Goal: Task Accomplishment & Management: Complete application form

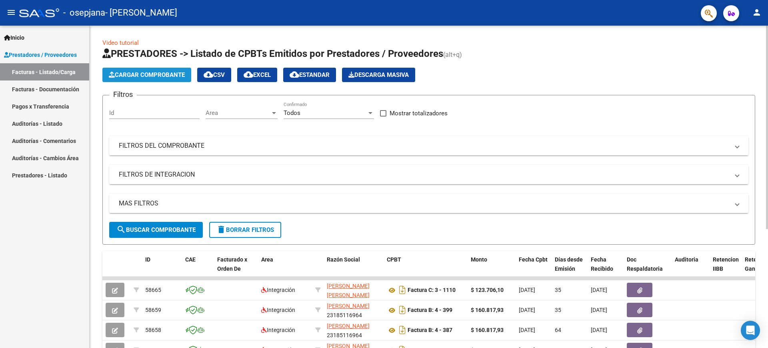
click at [165, 69] on button "Cargar Comprobante" at bounding box center [146, 75] width 89 height 14
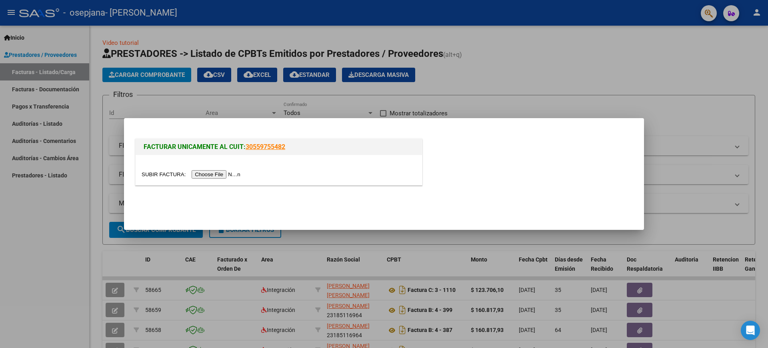
click at [166, 172] on input "file" at bounding box center [192, 174] width 101 height 8
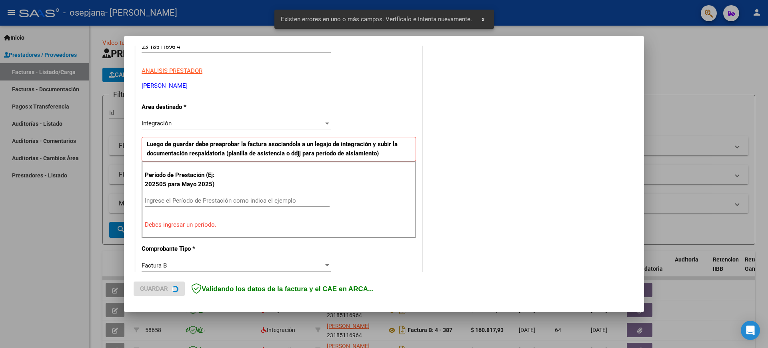
scroll to position [166, 0]
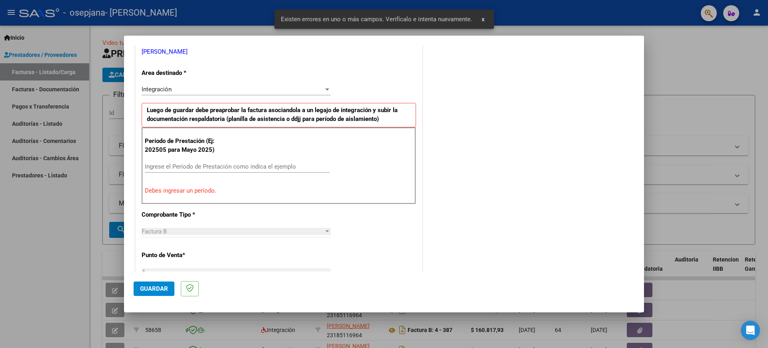
click at [165, 165] on input "Ingrese el Período de Prestación como indica el ejemplo" at bounding box center [237, 166] width 185 height 7
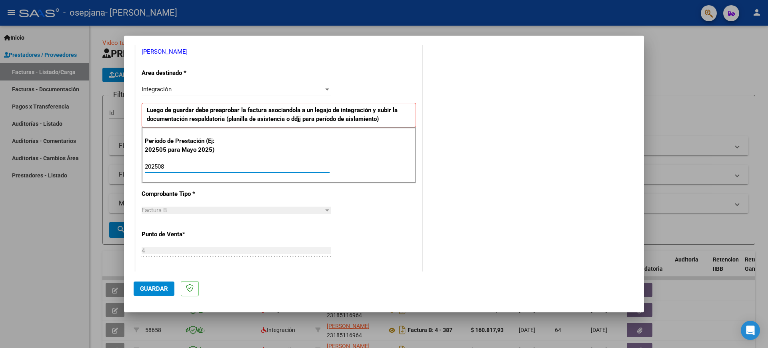
type input "202508"
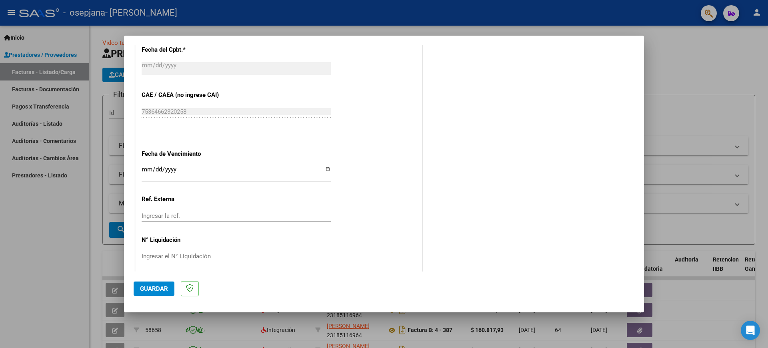
scroll to position [473, 0]
click at [51, 303] on div at bounding box center [384, 174] width 768 height 348
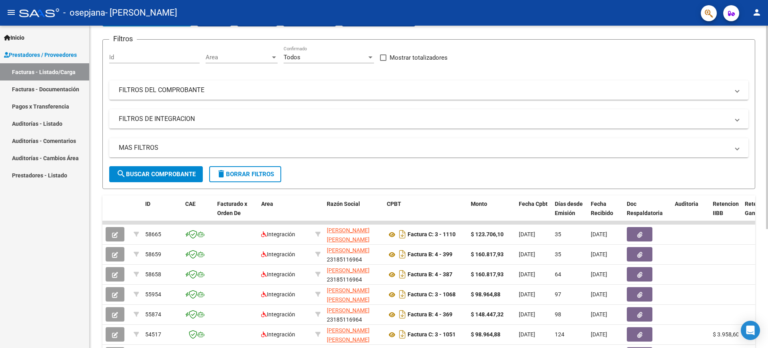
scroll to position [0, 0]
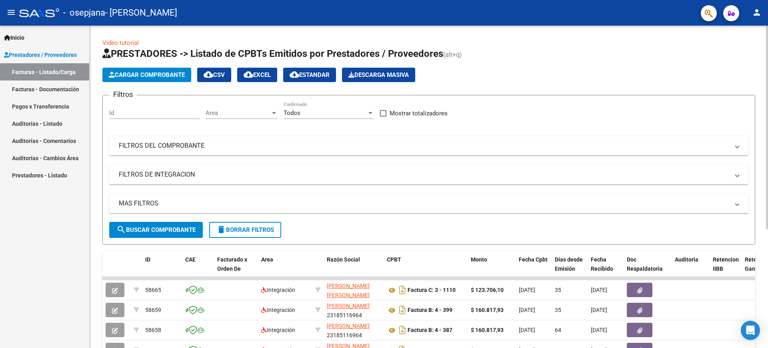
click at [761, 78] on div "Video tutorial PRESTADORES -> Listado de CPBTs Emitidos por Prestadores / Prove…" at bounding box center [430, 277] width 681 height 503
click at [159, 74] on span "Cargar Comprobante" at bounding box center [147, 74] width 76 height 7
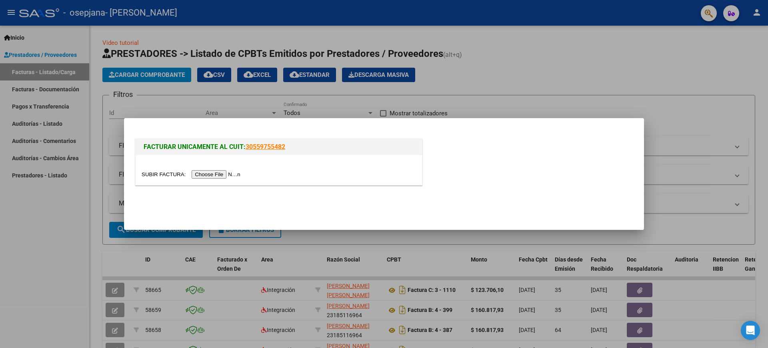
click at [203, 174] on input "file" at bounding box center [192, 174] width 101 height 8
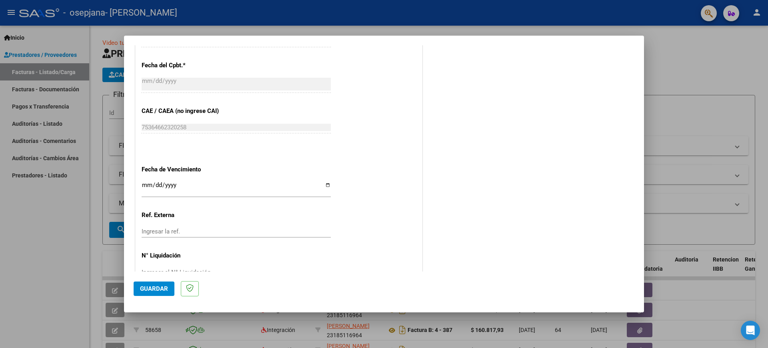
scroll to position [484, 0]
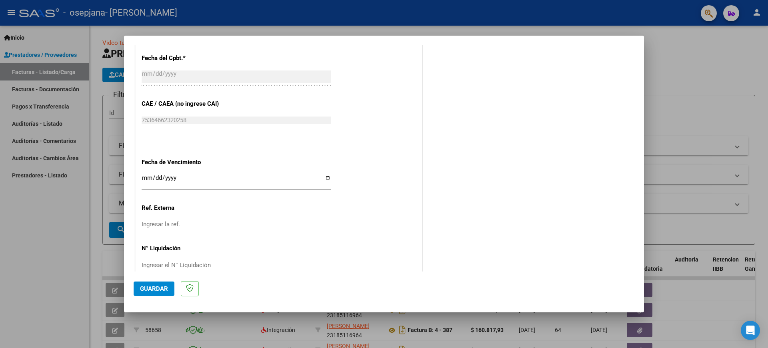
click at [325, 177] on input "Ingresar la fecha" at bounding box center [236, 180] width 189 height 13
type input "[DATE]"
click at [163, 285] on span "Guardar" at bounding box center [154, 288] width 28 height 7
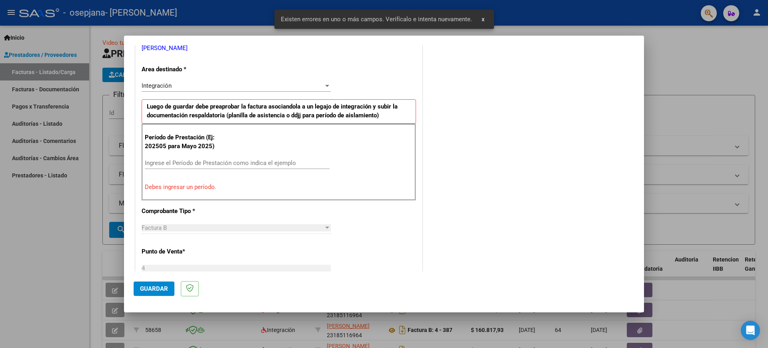
scroll to position [166, 0]
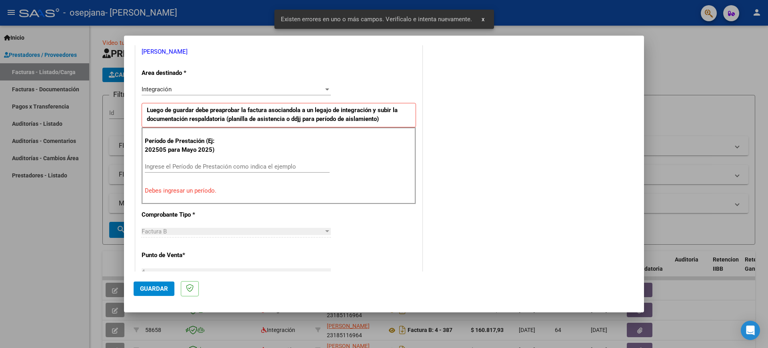
click at [216, 164] on input "Ingrese el Período de Prestación como indica el ejemplo" at bounding box center [237, 166] width 185 height 7
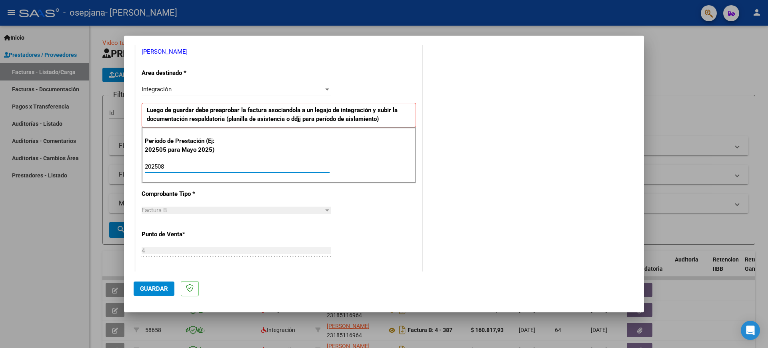
type input "202508"
click at [160, 286] on span "Guardar" at bounding box center [154, 288] width 28 height 7
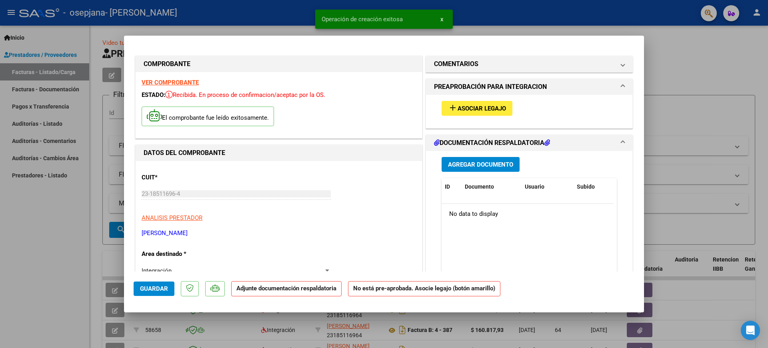
click at [466, 108] on span "Asociar Legajo" at bounding box center [482, 108] width 48 height 7
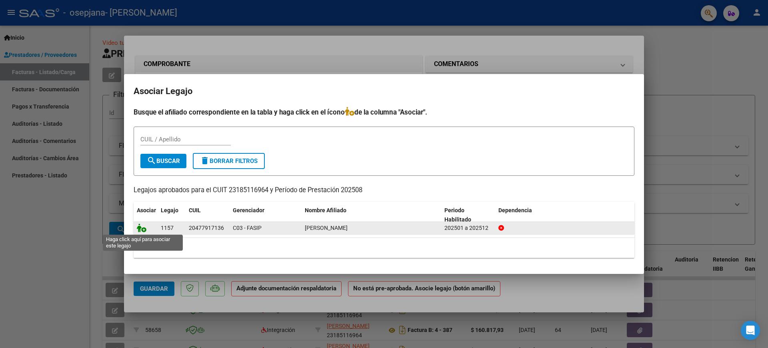
click at [141, 230] on icon at bounding box center [142, 227] width 10 height 9
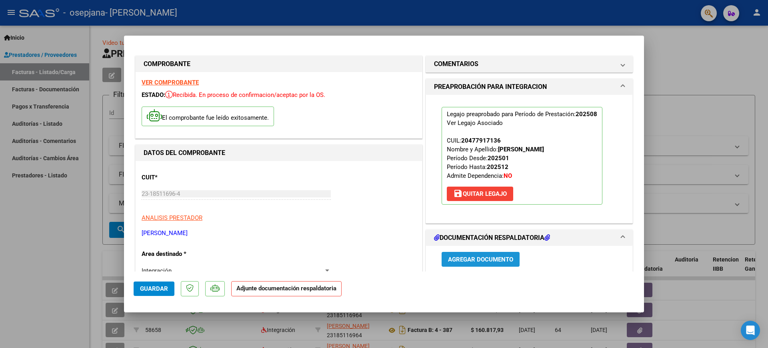
click at [475, 254] on button "Agregar Documento" at bounding box center [481, 259] width 78 height 15
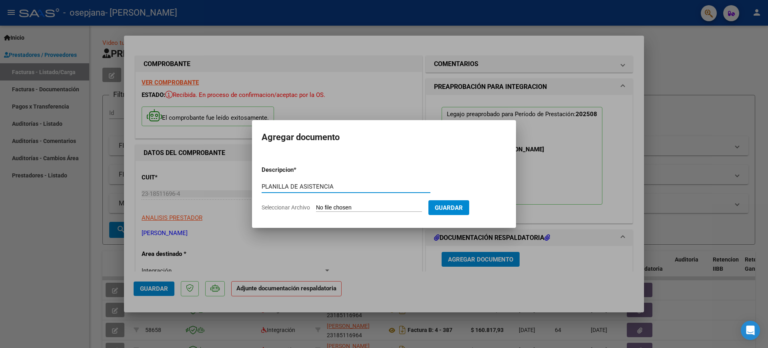
type input "PLANILLA DE ASISTENCIA"
click at [350, 206] on input "Seleccionar Archivo" at bounding box center [369, 208] width 106 height 8
type input "C:\fakepath\planilla de asistencia [DEMOGRAPHIC_DATA] [DATE] psicope [PERSON_NA…"
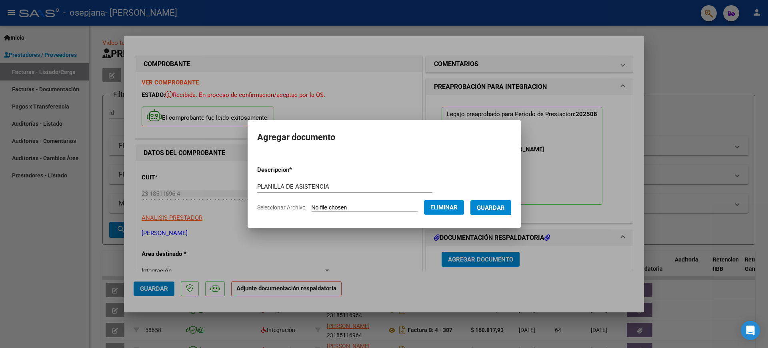
click at [488, 204] on span "Guardar" at bounding box center [491, 207] width 28 height 7
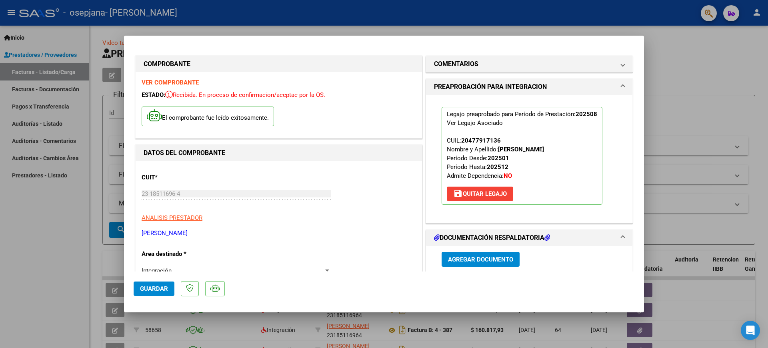
click at [618, 234] on mat-expansion-panel-header "DOCUMENTACIÓN RESPALDATORIA" at bounding box center [529, 238] width 206 height 16
click at [494, 256] on span "Agregar Documento" at bounding box center [480, 259] width 65 height 7
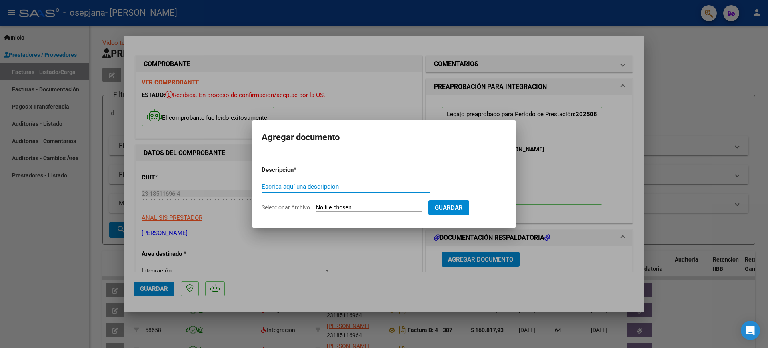
click at [331, 185] on input "Escriba aquí una descripcion" at bounding box center [346, 186] width 169 height 7
type input "PLANILLA DE ASIST AGOSTO"
click at [330, 207] on input "Seleccionar Archivo" at bounding box center [369, 208] width 106 height 8
type input "C:\fakepath\planilla de asistencia [DEMOGRAPHIC_DATA] [DATE] psicope [PERSON_NA…"
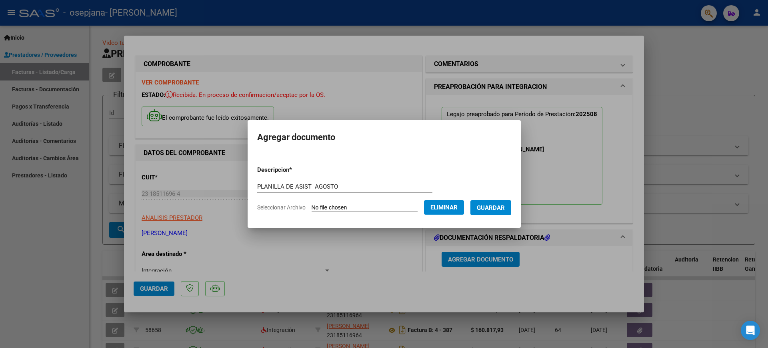
click at [487, 205] on span "Guardar" at bounding box center [491, 207] width 28 height 7
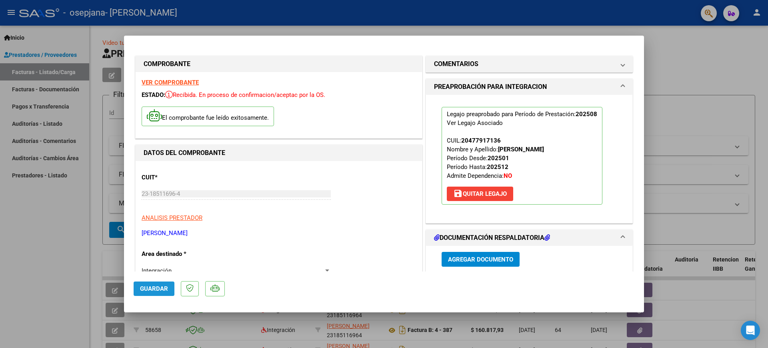
click at [154, 287] on span "Guardar" at bounding box center [154, 288] width 28 height 7
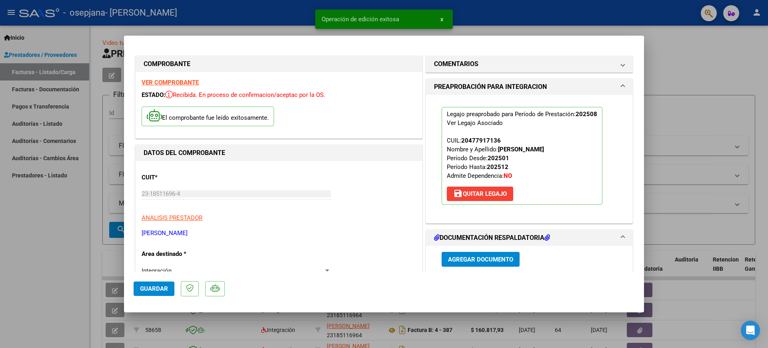
click at [80, 231] on div at bounding box center [384, 174] width 768 height 348
type input "$ 0,00"
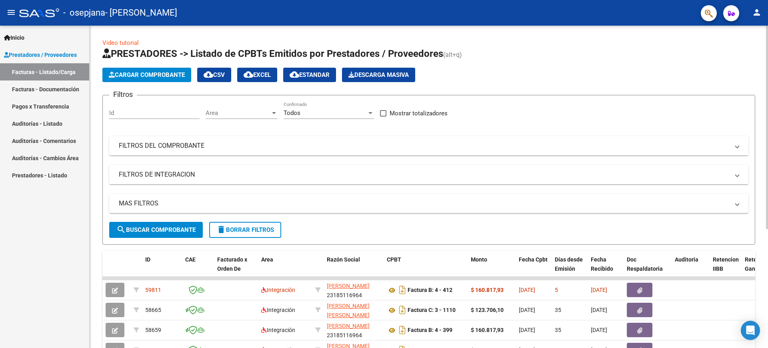
click at [764, 155] on div "Video tutorial PRESTADORES -> Listado de CPBTs Emitidos por Prestadores / Prove…" at bounding box center [430, 277] width 681 height 503
click at [155, 71] on span "Cargar Comprobante" at bounding box center [147, 74] width 76 height 7
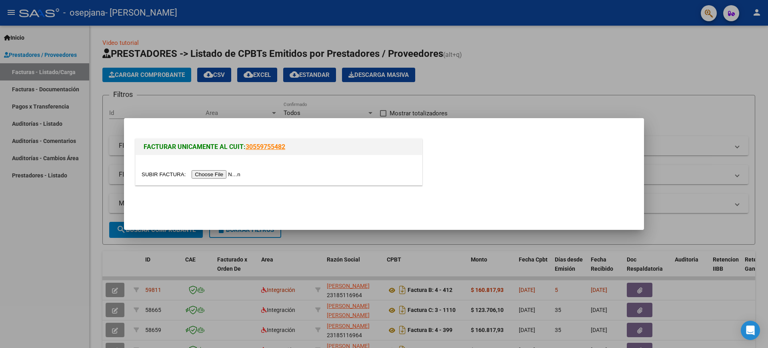
click at [215, 173] on input "file" at bounding box center [192, 174] width 101 height 8
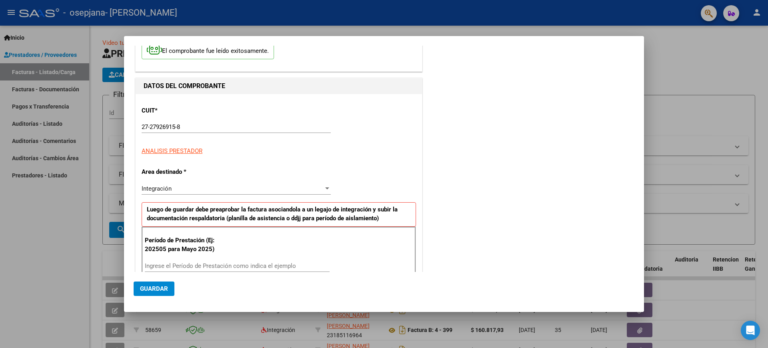
scroll to position [87, 0]
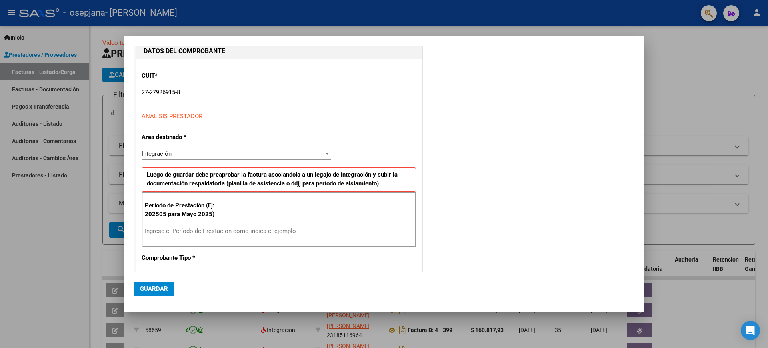
click at [162, 228] on input "Ingrese el Período de Prestación como indica el ejemplo" at bounding box center [237, 230] width 185 height 7
type input "202508"
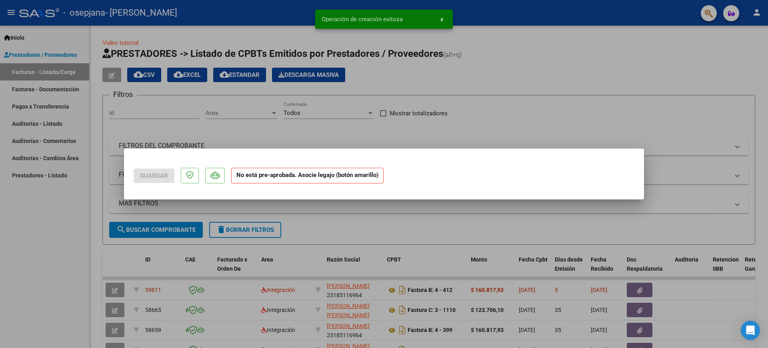
scroll to position [0, 0]
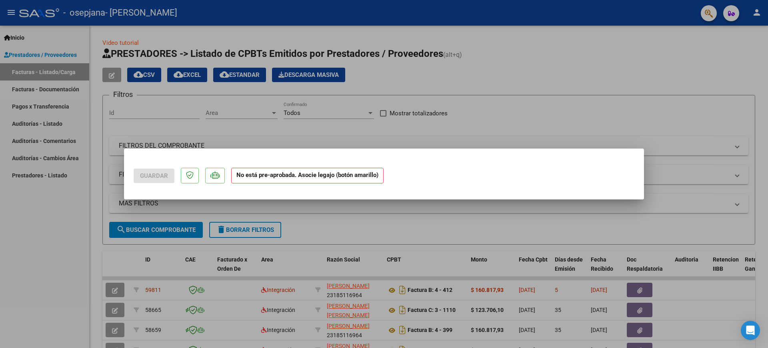
click at [239, 176] on strong "No está pre-aprobada. Asocie legajo (botón amarillo)" at bounding box center [307, 176] width 152 height 16
click at [206, 132] on div at bounding box center [384, 174] width 768 height 348
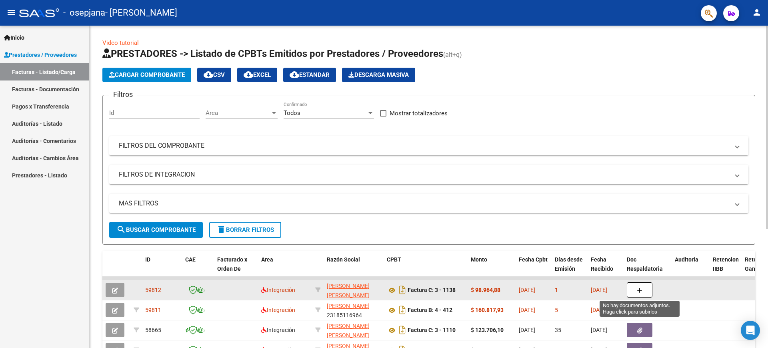
click at [637, 290] on icon "button" at bounding box center [640, 290] width 6 height 6
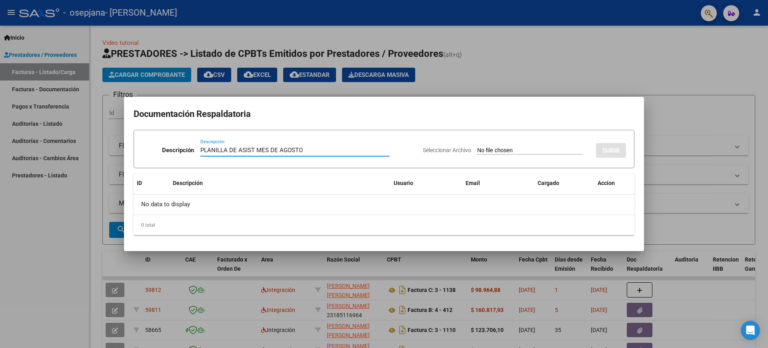
type input "PLANILLA DE ASIST MES DE AGOSTO"
click at [506, 147] on input "Seleccionar Archivo" at bounding box center [530, 151] width 106 height 8
type input "C:\fakepath\planilla de asistencia [DEMOGRAPHIC_DATA] agosto psicología [PERSON…"
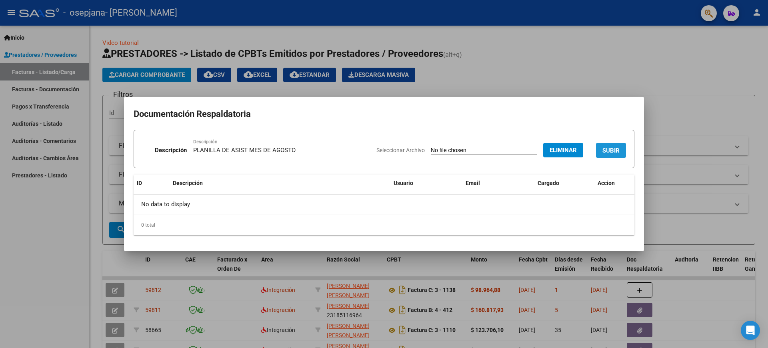
click at [610, 149] on span "SUBIR" at bounding box center [611, 150] width 17 height 7
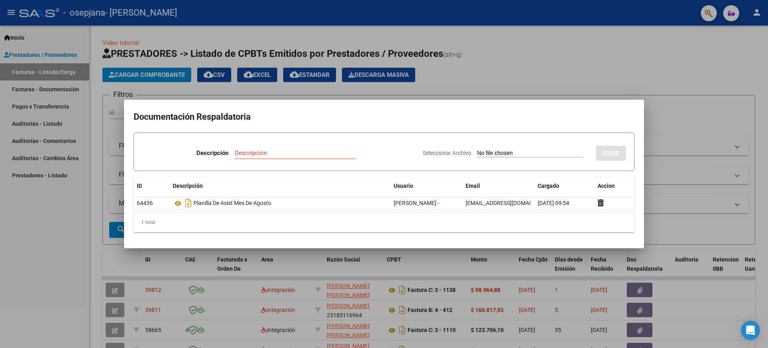
click at [685, 294] on div at bounding box center [384, 174] width 768 height 348
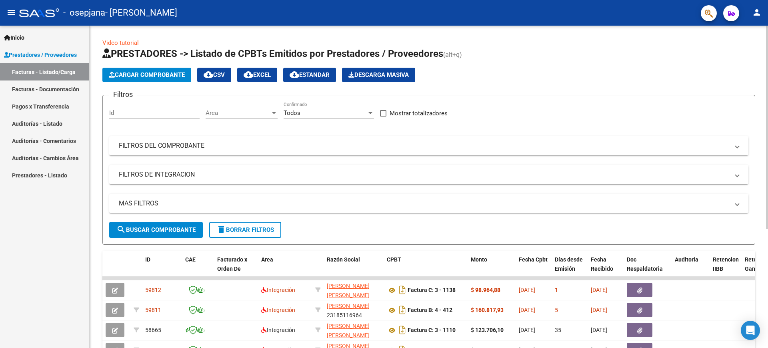
click at [767, 168] on div at bounding box center [767, 127] width 2 height 203
